Goal: Task Accomplishment & Management: Use online tool/utility

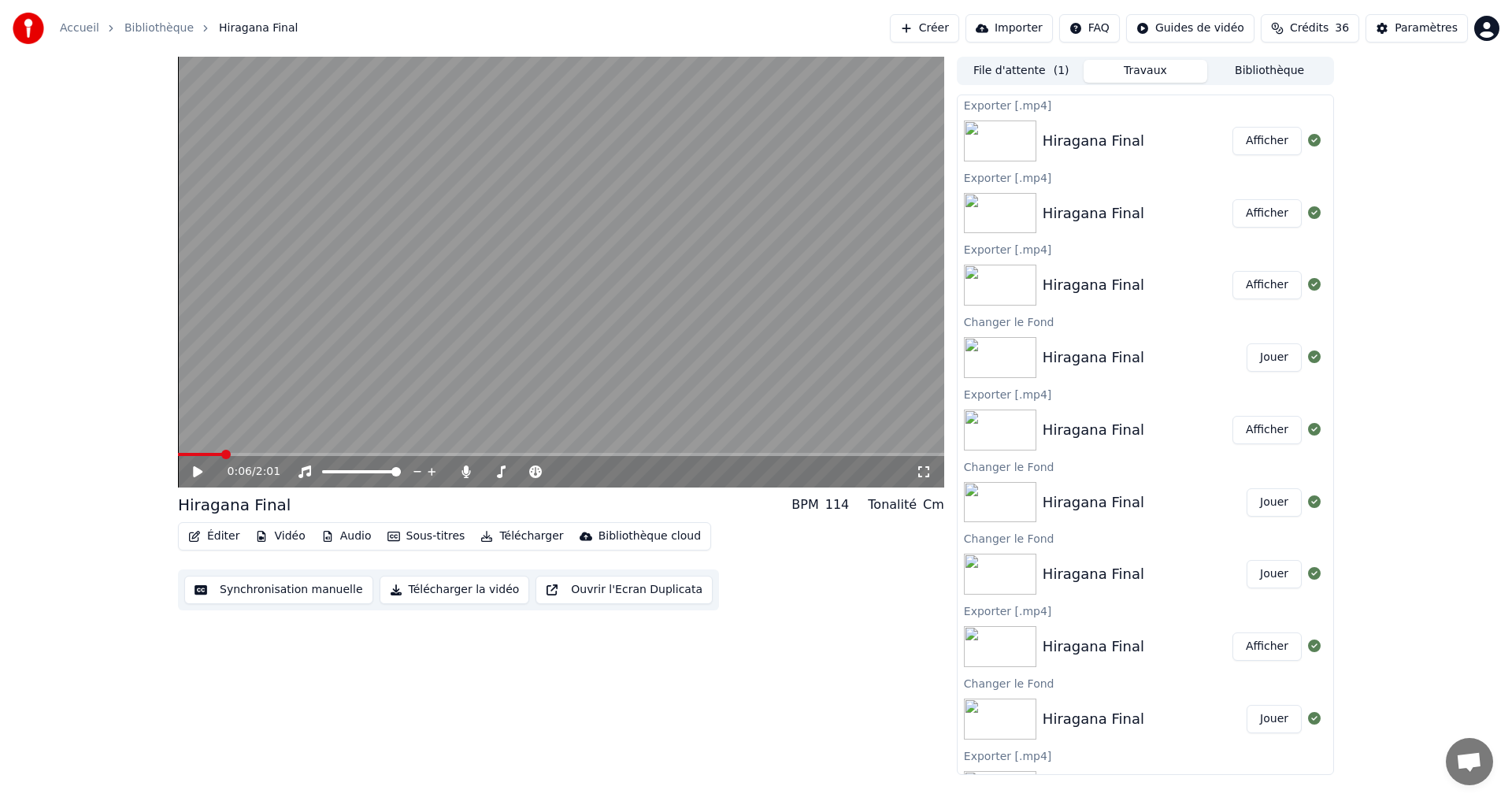
click at [246, 591] on button "Synchronisation manuelle" at bounding box center [279, 589] width 189 height 28
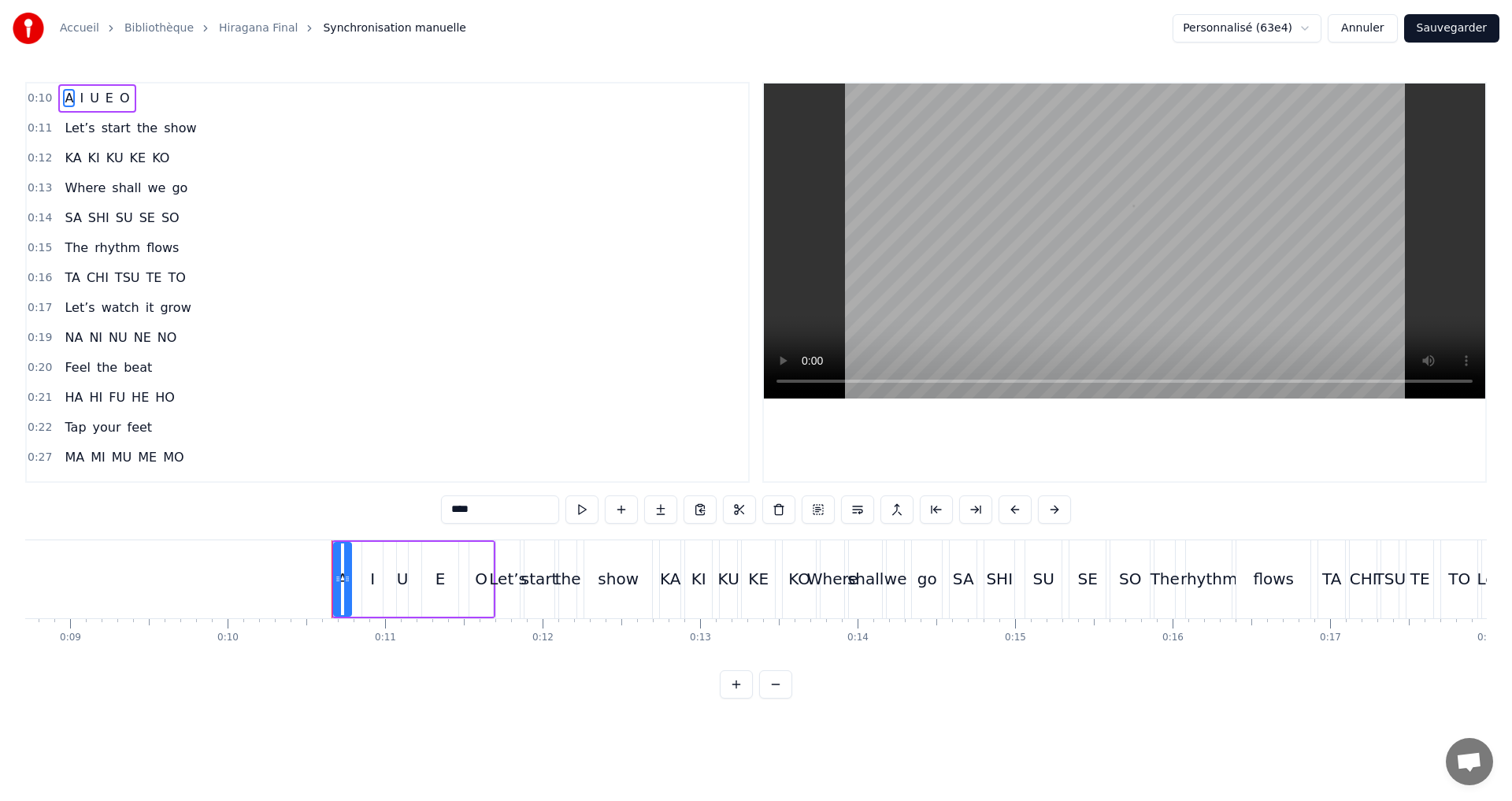
scroll to position [0, 1600]
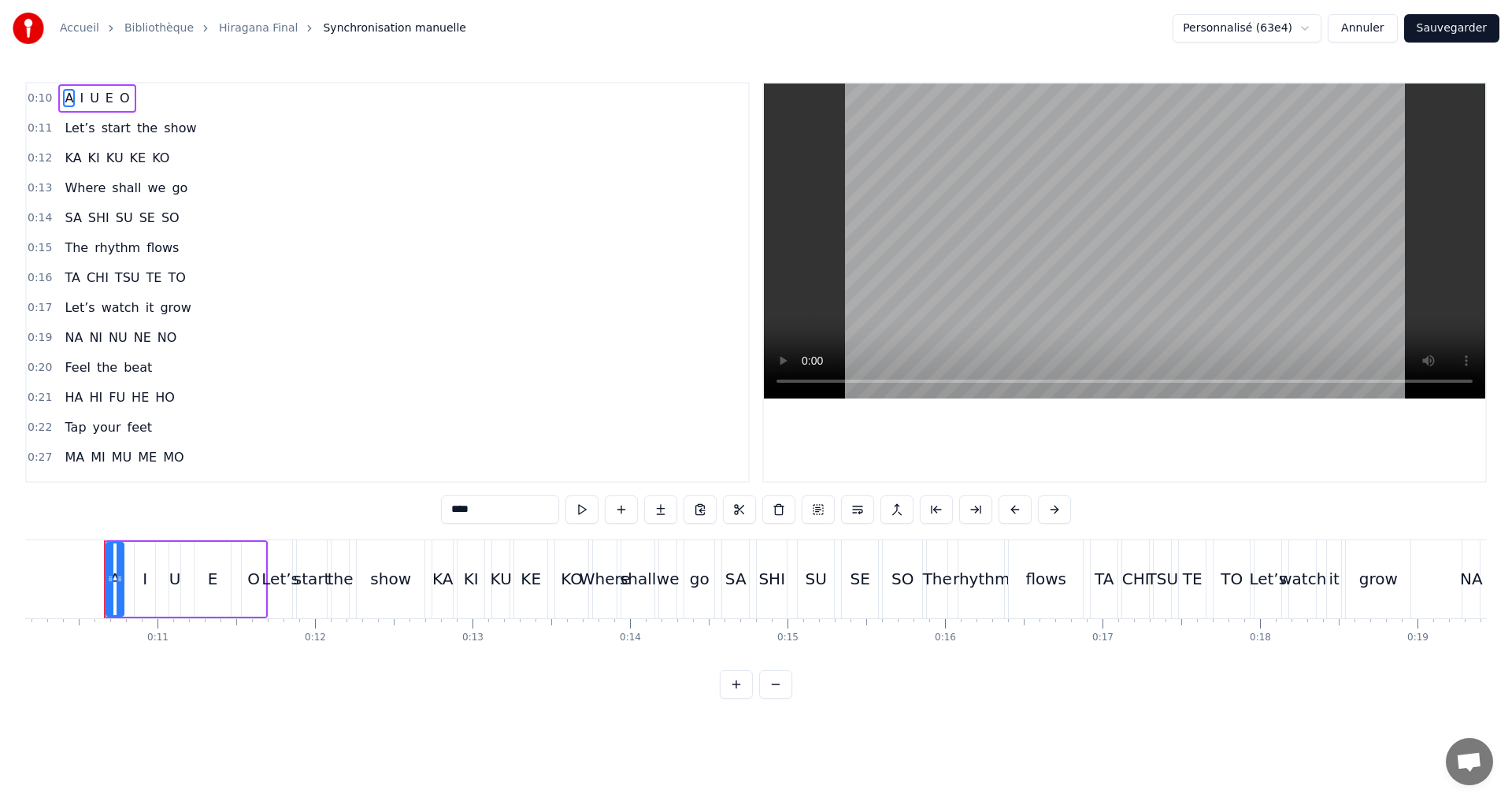
drag, startPoint x: 466, startPoint y: 519, endPoint x: 455, endPoint y: 516, distance: 11.4
click at [455, 516] on input "*" at bounding box center [500, 509] width 118 height 28
click at [469, 503] on input "*" at bounding box center [500, 509] width 118 height 28
click at [464, 512] on input "*" at bounding box center [500, 509] width 118 height 28
drag, startPoint x: 508, startPoint y: 515, endPoint x: 410, endPoint y: 512, distance: 98.0
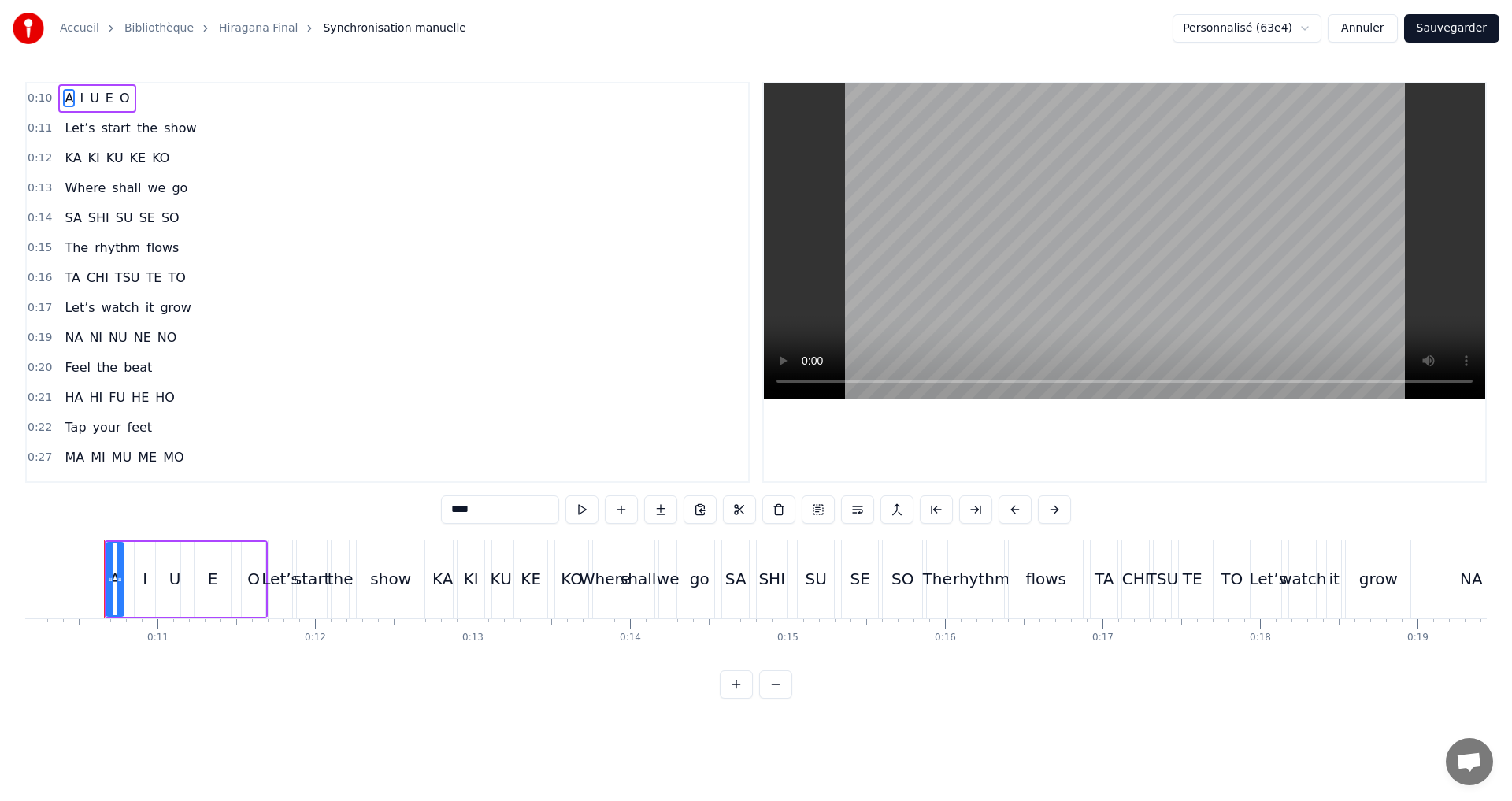
click at [410, 512] on div "0:10 A I U E O 0:11 Let’s start the show 0:12 KA KI KU KE KO 0:13 Where shall w…" at bounding box center [756, 389] width 1461 height 616
paste input "text"
click at [84, 96] on span "I" at bounding box center [85, 98] width 7 height 18
drag, startPoint x: 444, startPoint y: 506, endPoint x: 346, endPoint y: 504, distance: 98.0
click at [346, 504] on div "0:10 あ I U E O 0:11 Let’s start the show 0:12 KA KI KU KE KO 0:13 Where shall w…" at bounding box center [756, 389] width 1461 height 616
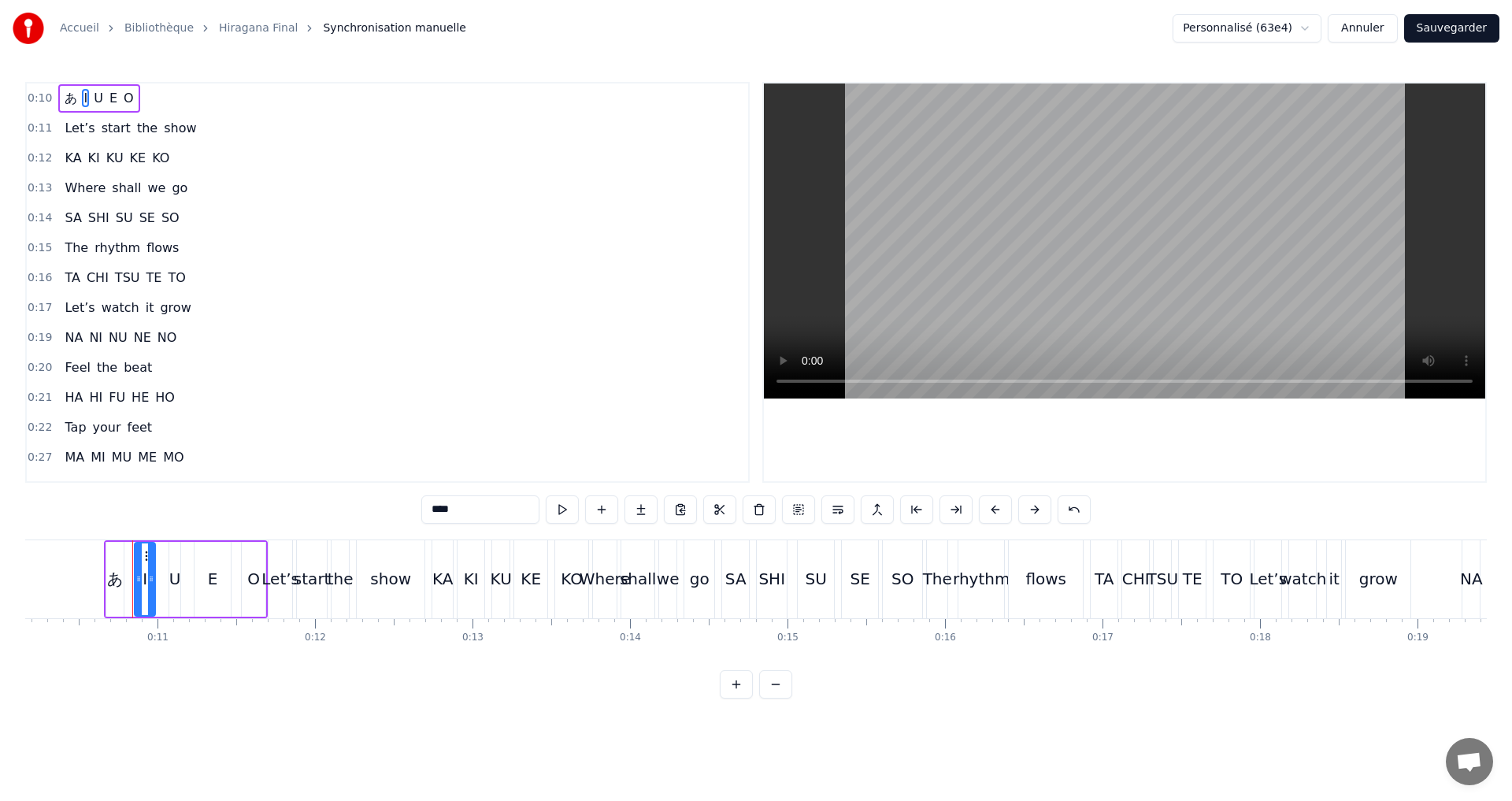
paste input "text"
click at [105, 93] on span "U" at bounding box center [107, 98] width 12 height 18
drag, startPoint x: 458, startPoint y: 506, endPoint x: 393, endPoint y: 507, distance: 65.0
click at [393, 507] on div "0:10 あ い U E O 0:11 Let’s start the show 0:12 KA KI KU KE KO 0:13 Where shall w…" at bounding box center [756, 389] width 1461 height 616
paste input "text"
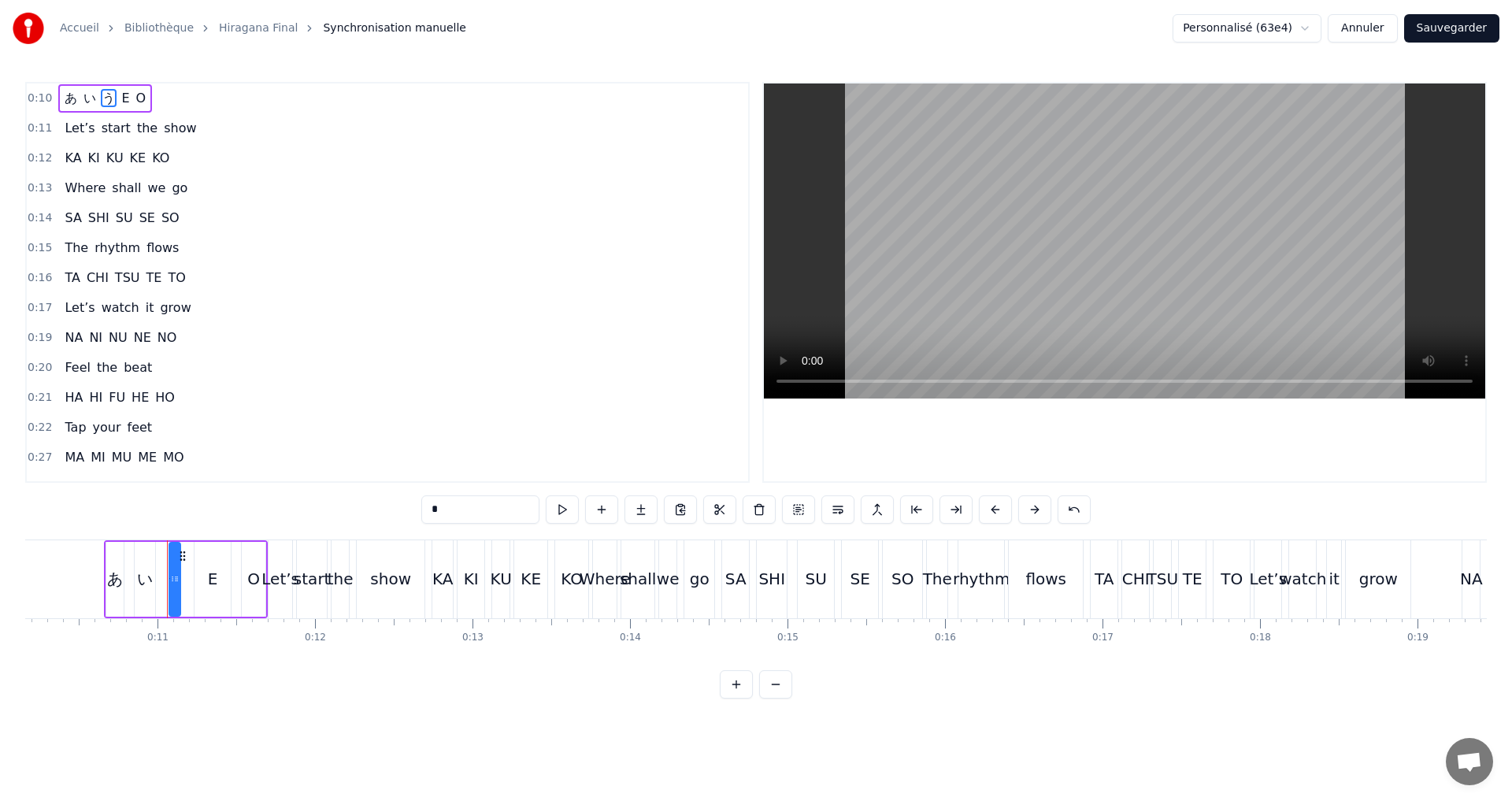
click at [124, 92] on span "E" at bounding box center [125, 98] width 11 height 18
drag, startPoint x: 465, startPoint y: 510, endPoint x: 402, endPoint y: 506, distance: 63.1
click at [405, 508] on div "0:10 あ い う E O 0:11 Let’s start the show 0:12 KA KI KU KE KO 0:13 Where shall w…" at bounding box center [756, 389] width 1461 height 616
paste input "text"
click at [143, 102] on span "O" at bounding box center [145, 98] width 13 height 18
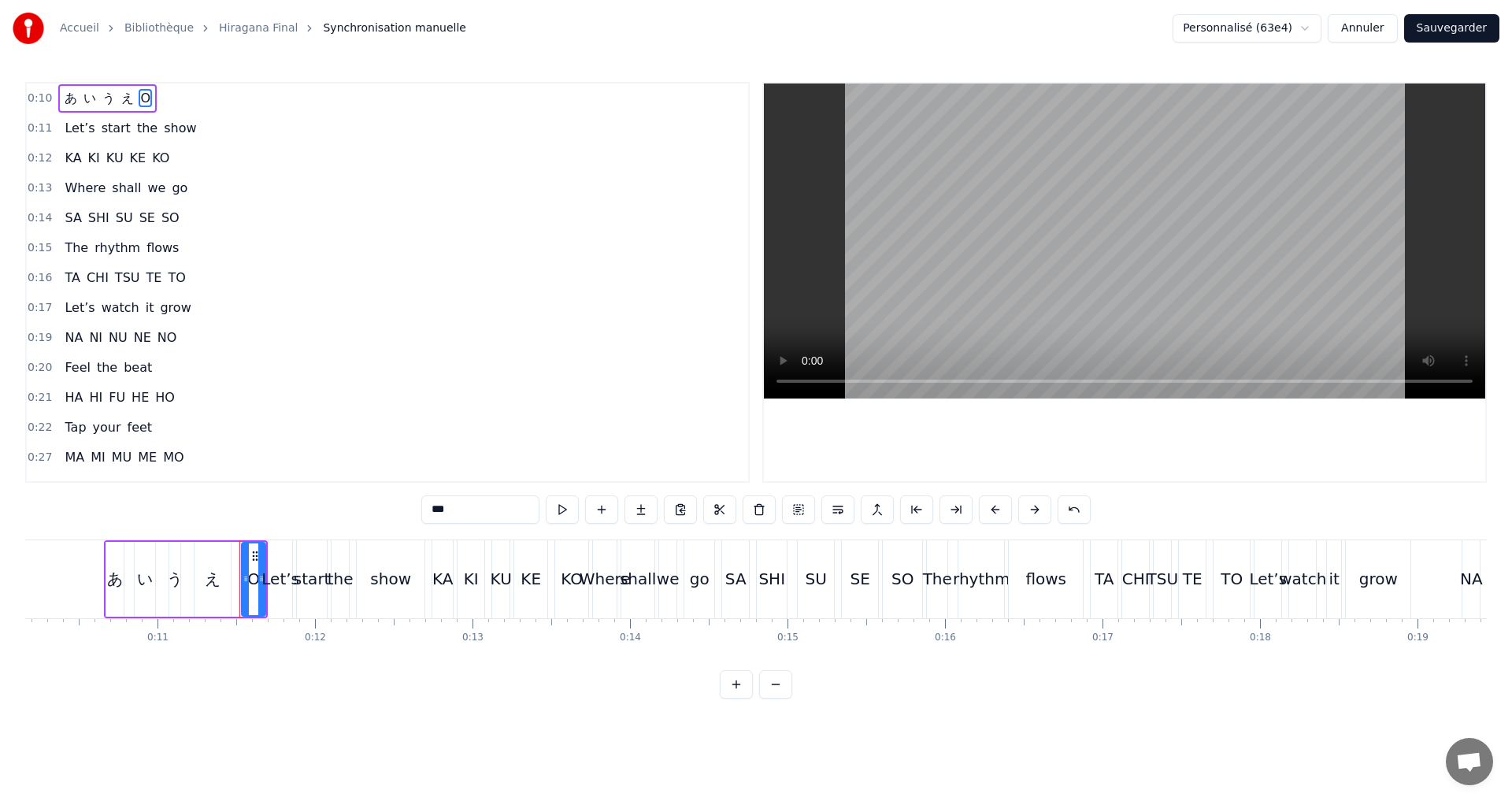
drag, startPoint x: 456, startPoint y: 513, endPoint x: 362, endPoint y: 508, distance: 94.1
click at [371, 513] on div "0:10 あ い う え O 0:11 Let’s start the show 0:12 KA KI KU KE KO 0:13 Where shall w…" at bounding box center [756, 389] width 1461 height 616
paste input "text"
type input "*"
click at [380, 389] on div "0:21 HA HI FU HE HO" at bounding box center [387, 397] width 721 height 30
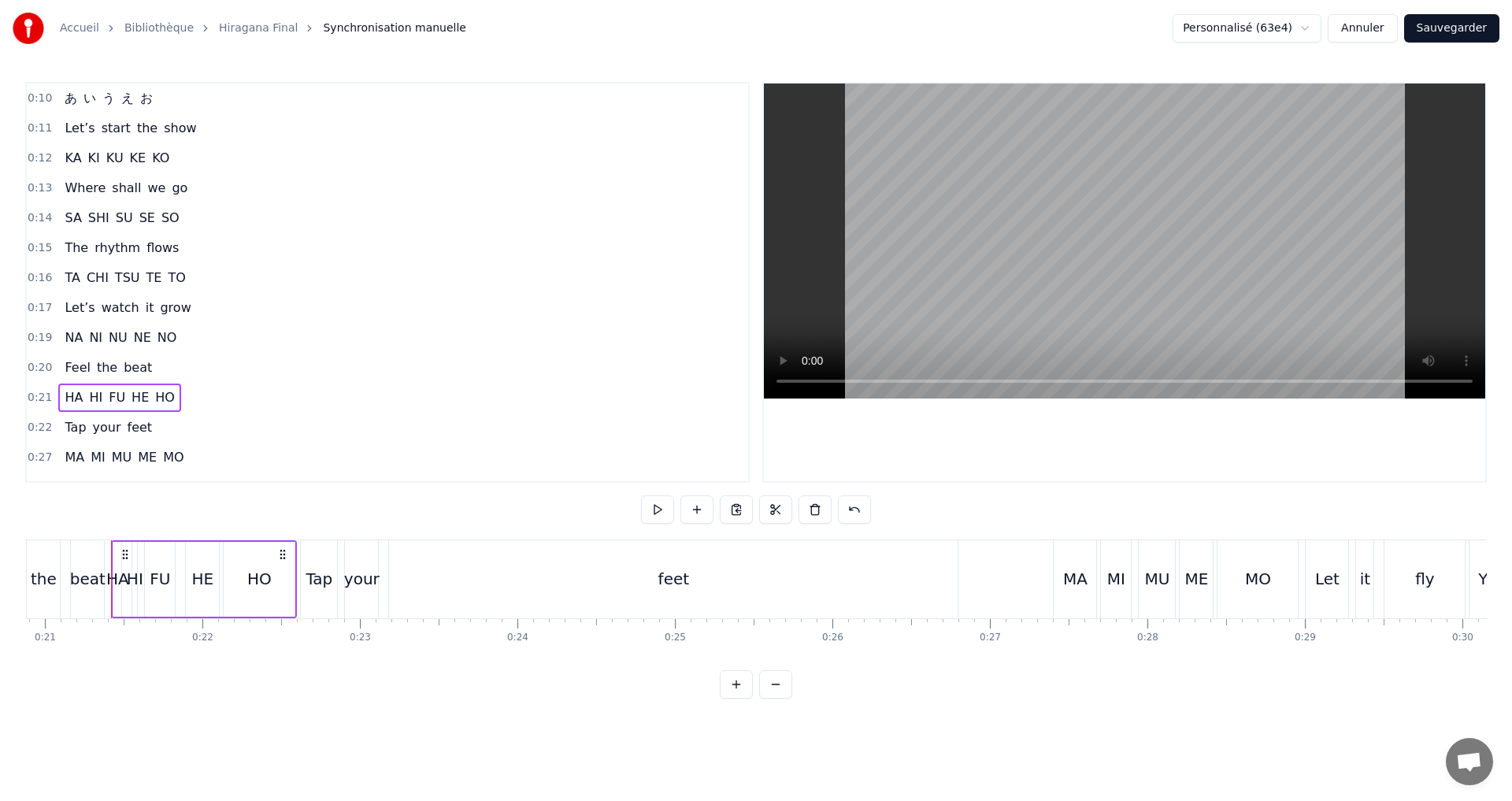
scroll to position [0, 3294]
click at [174, 100] on div "0:10 あ い う え お" at bounding box center [387, 98] width 721 height 30
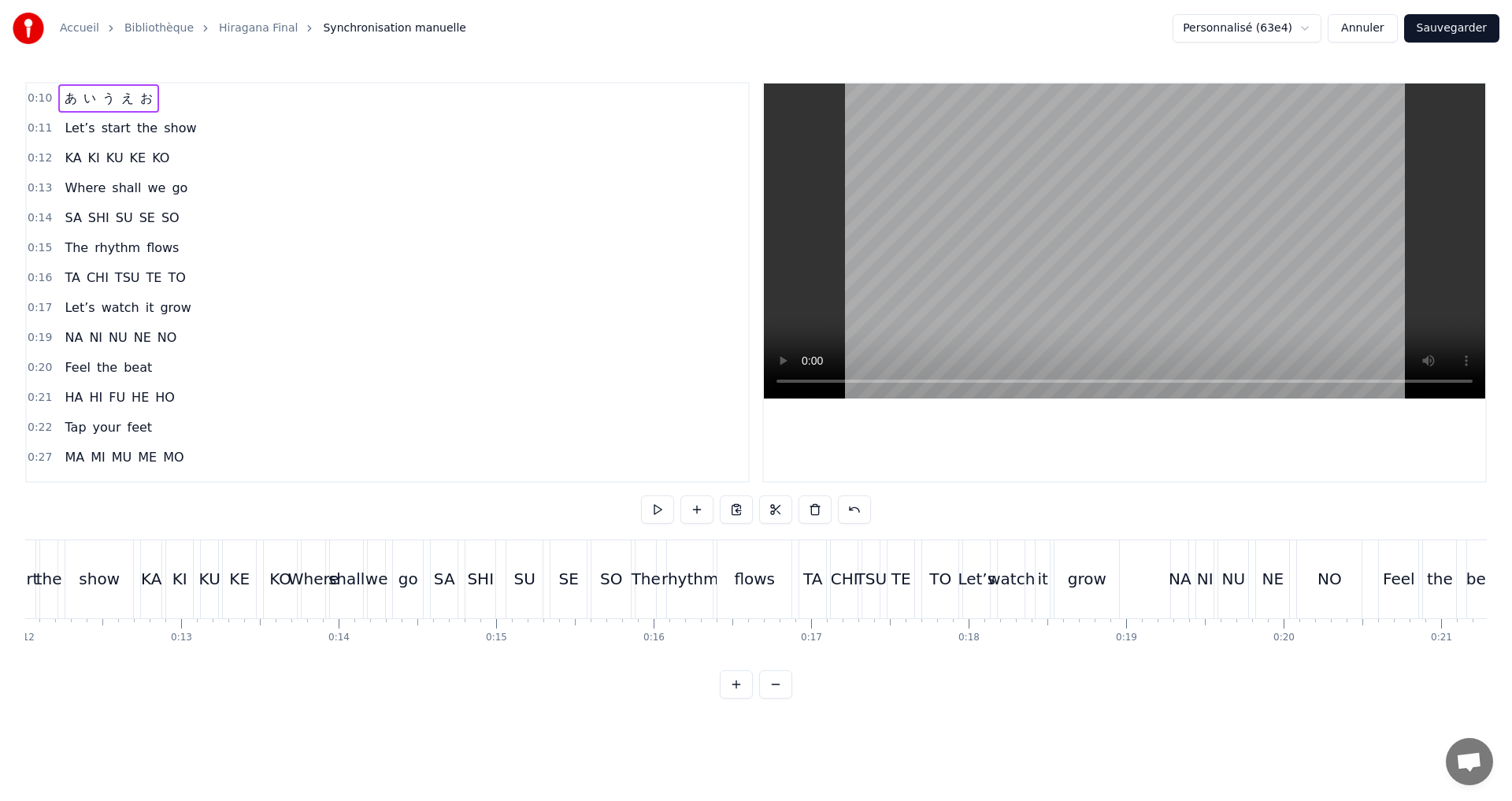
scroll to position [0, 1600]
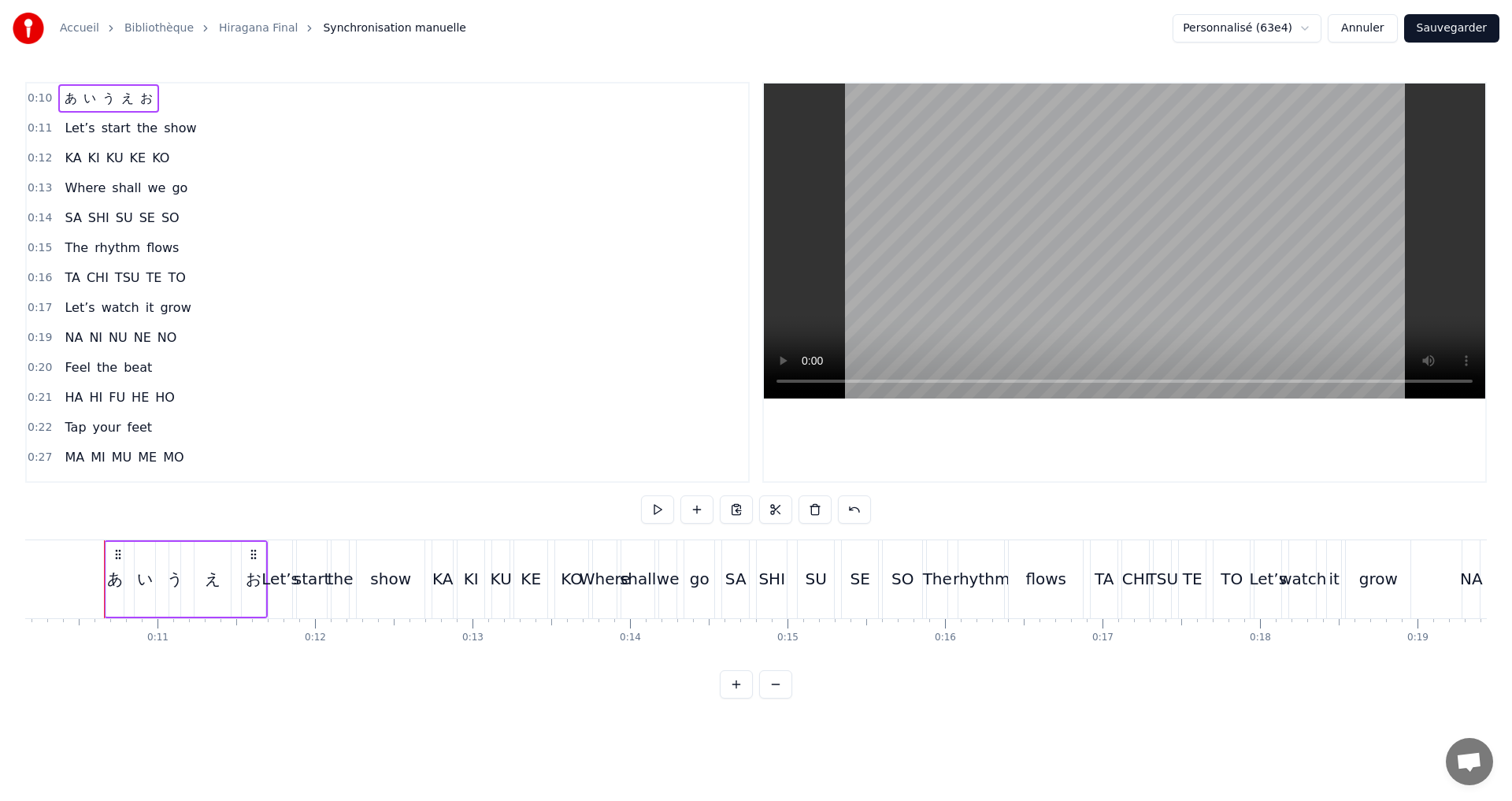
click at [67, 153] on span "KA" at bounding box center [73, 158] width 19 height 18
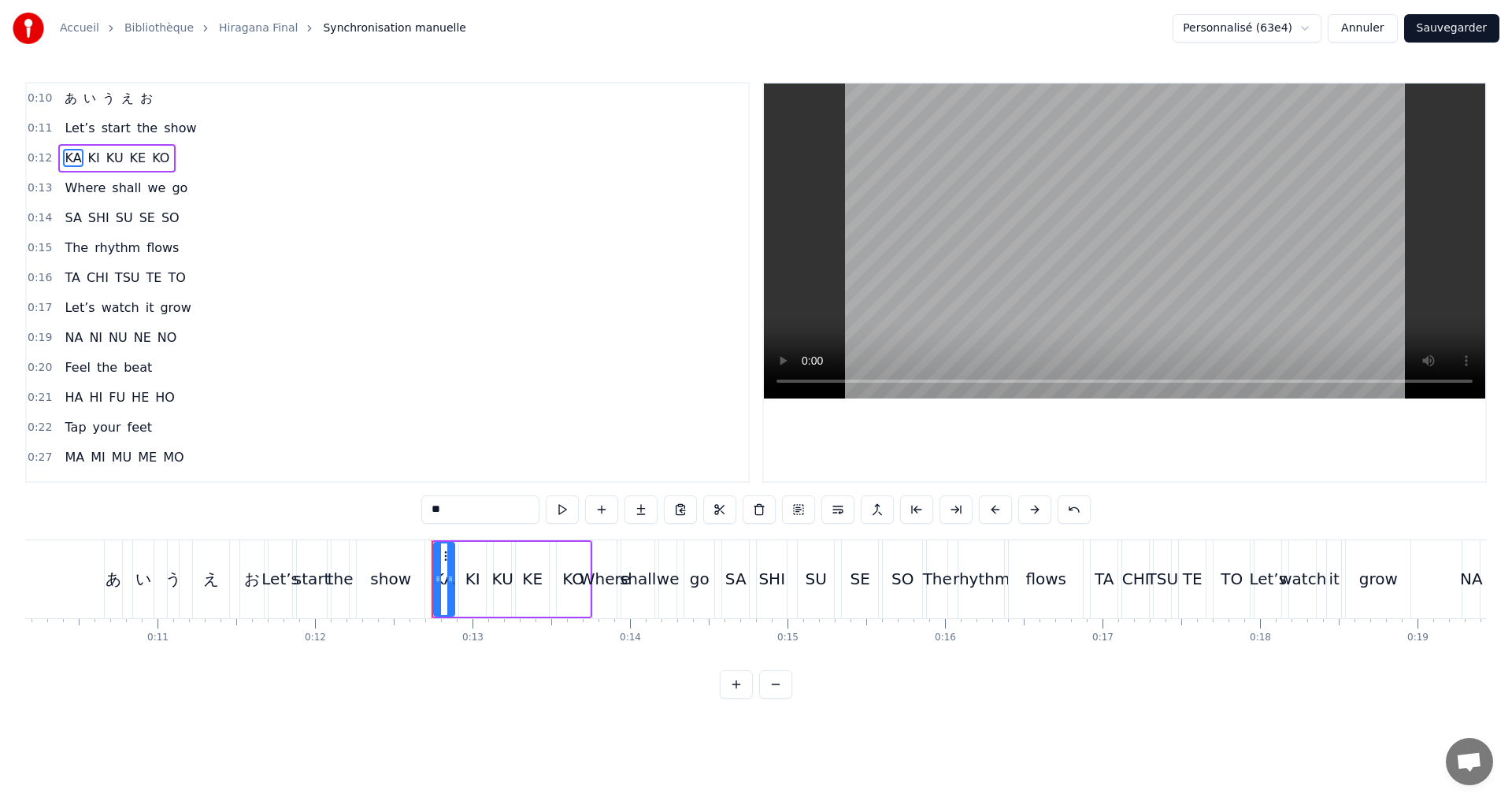
drag, startPoint x: 451, startPoint y: 502, endPoint x: 402, endPoint y: 505, distance: 49.1
click at [402, 505] on div "0:10 あ い う え お 0:11 Let’s start the show 0:12 KA KI KU KE KO 0:13 Where shall w…" at bounding box center [756, 389] width 1461 height 616
paste input "text"
click at [87, 151] on span "KI" at bounding box center [89, 158] width 15 height 18
drag, startPoint x: 441, startPoint y: 506, endPoint x: 359, endPoint y: 507, distance: 82.0
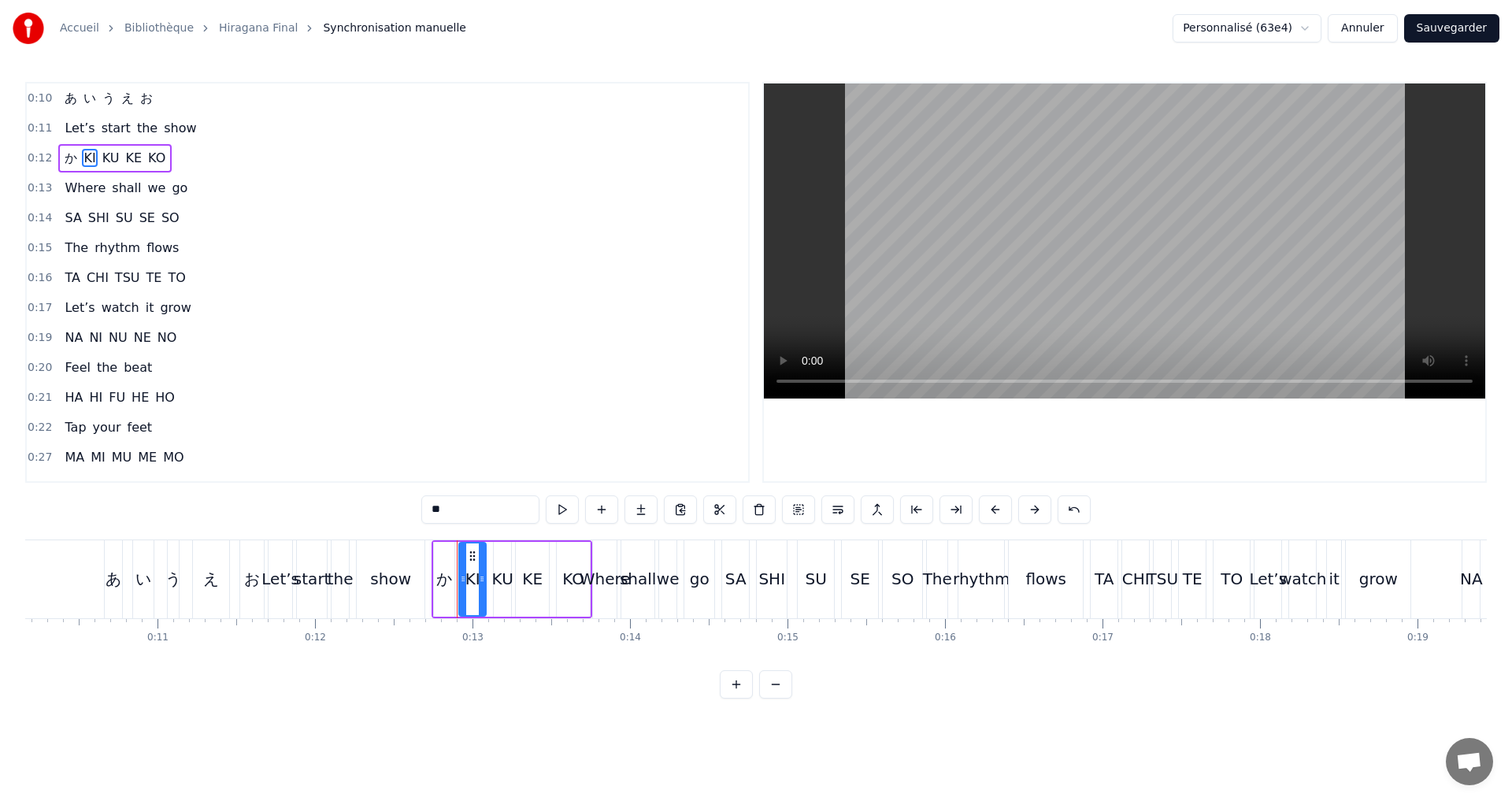
click at [359, 507] on div "0:10 あ い う え お 0:11 Let’s start the show 0:12 か KI KU KE KO 0:13 Where shall we…" at bounding box center [756, 389] width 1461 height 616
paste input "text"
click at [112, 155] on span "KU" at bounding box center [111, 158] width 20 height 18
drag, startPoint x: 447, startPoint y: 507, endPoint x: 385, endPoint y: 512, distance: 62.2
click at [385, 512] on div "0:10 あ い う え お 0:11 Let’s start the show 0:12 か き KU KE KO 0:13 Where shall we …" at bounding box center [756, 389] width 1461 height 616
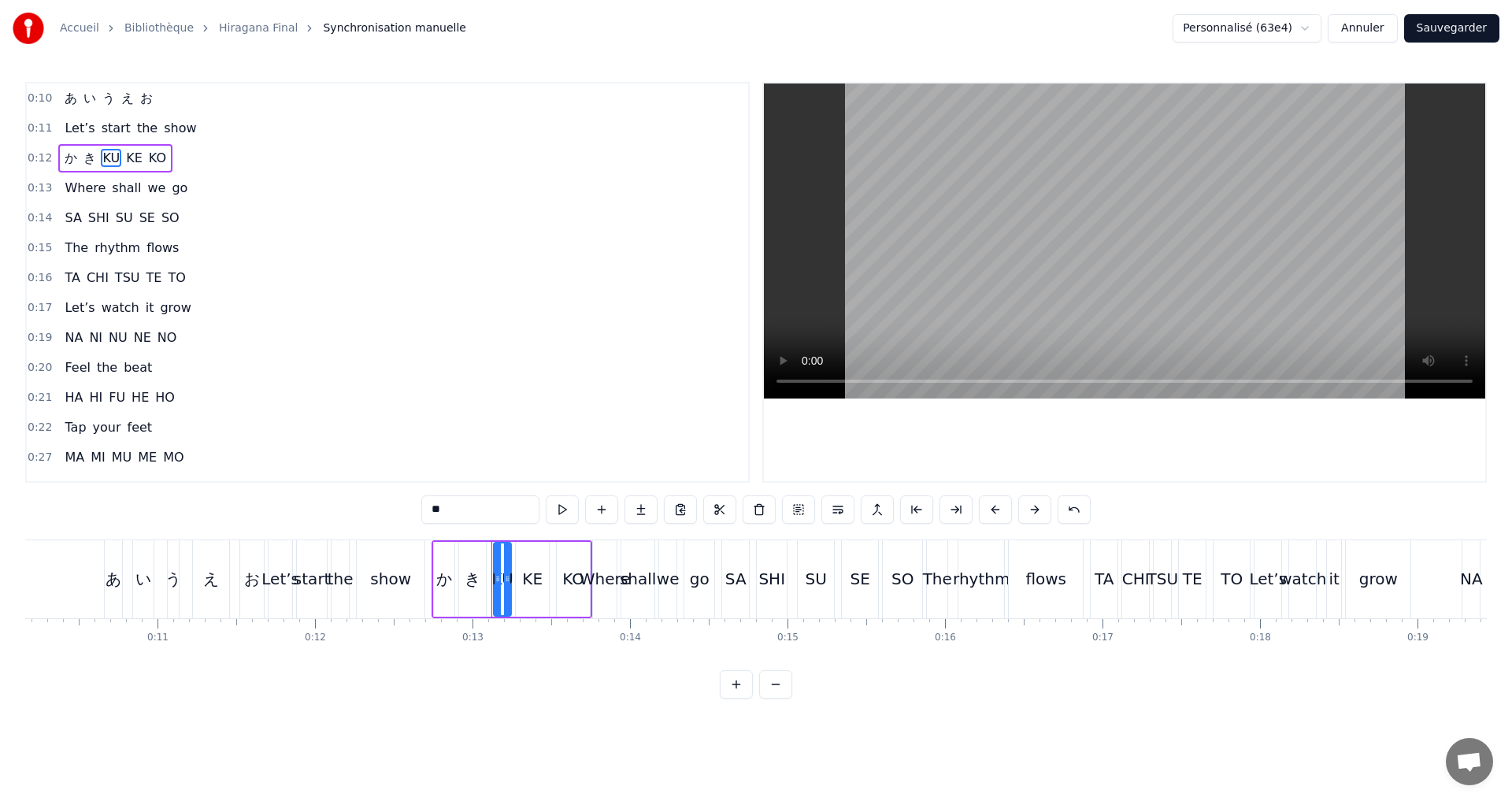
paste input "text"
type input "*"
